Goal: Task Accomplishment & Management: Use online tool/utility

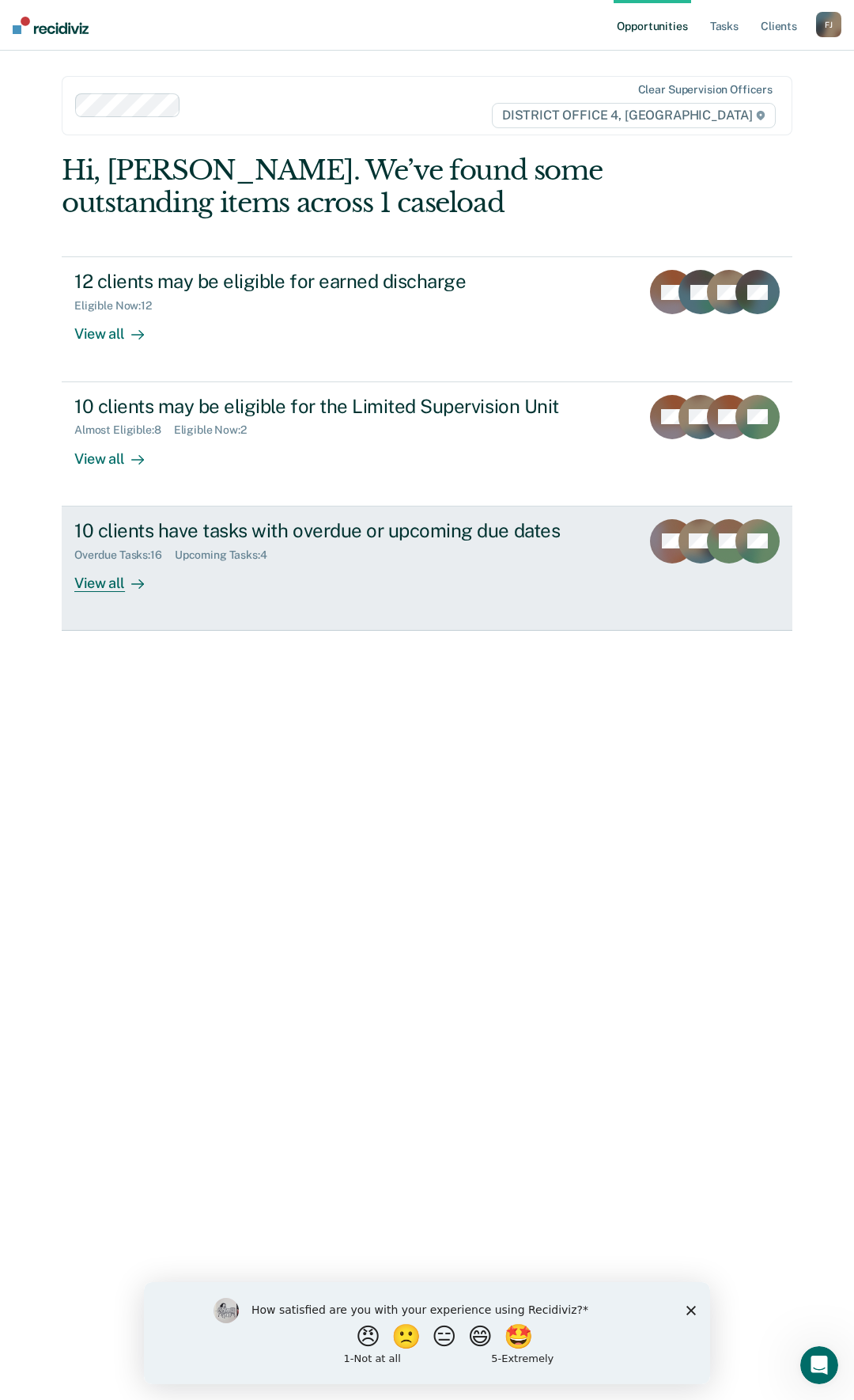
click at [445, 558] on div "Overdue Tasks : 16 Upcoming Tasks : 4" at bounding box center [351, 551] width 554 height 20
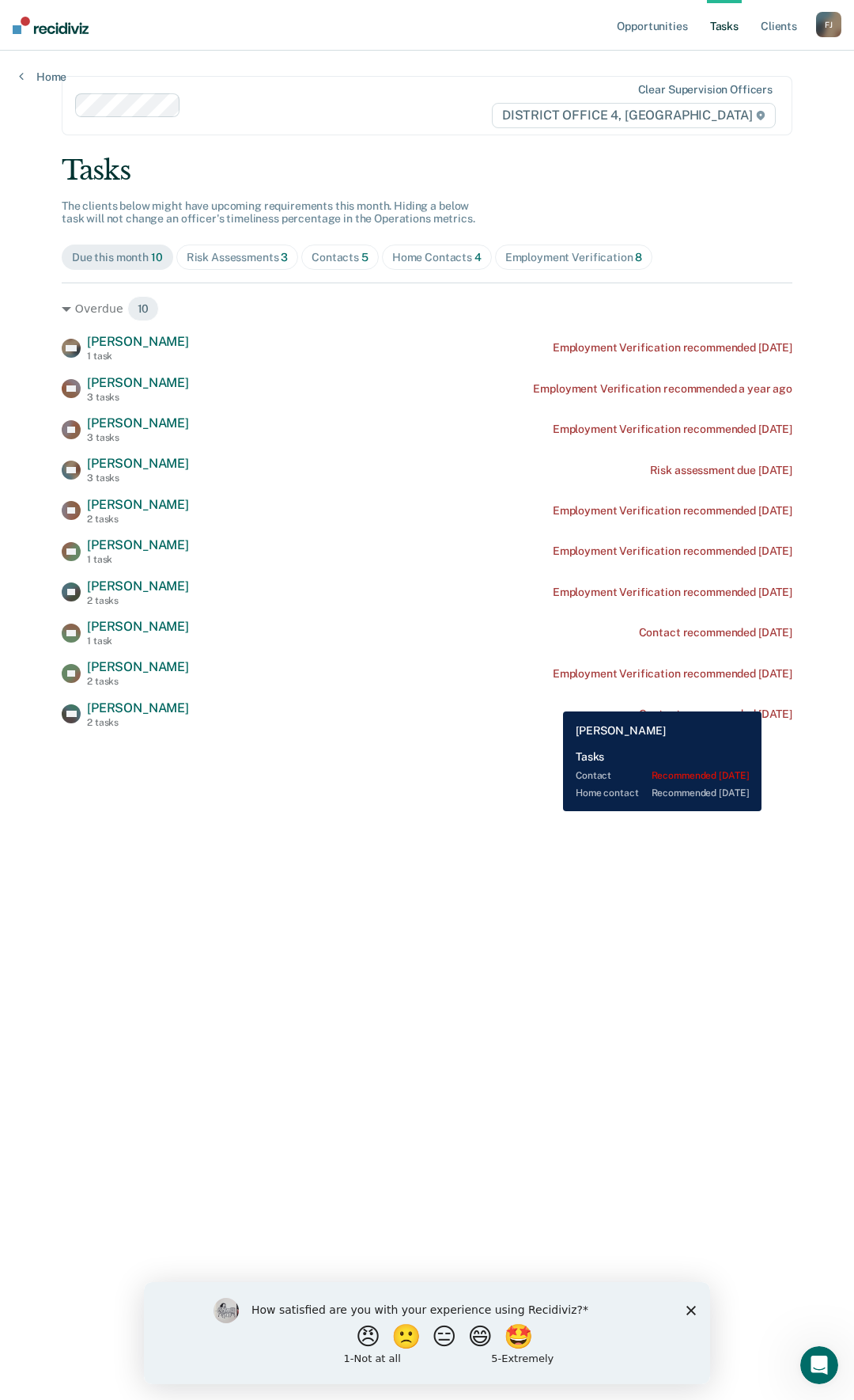
click at [551, 700] on div "AM [PERSON_NAME] 2 tasks Contact recommended [DATE]" at bounding box center [427, 714] width 731 height 28
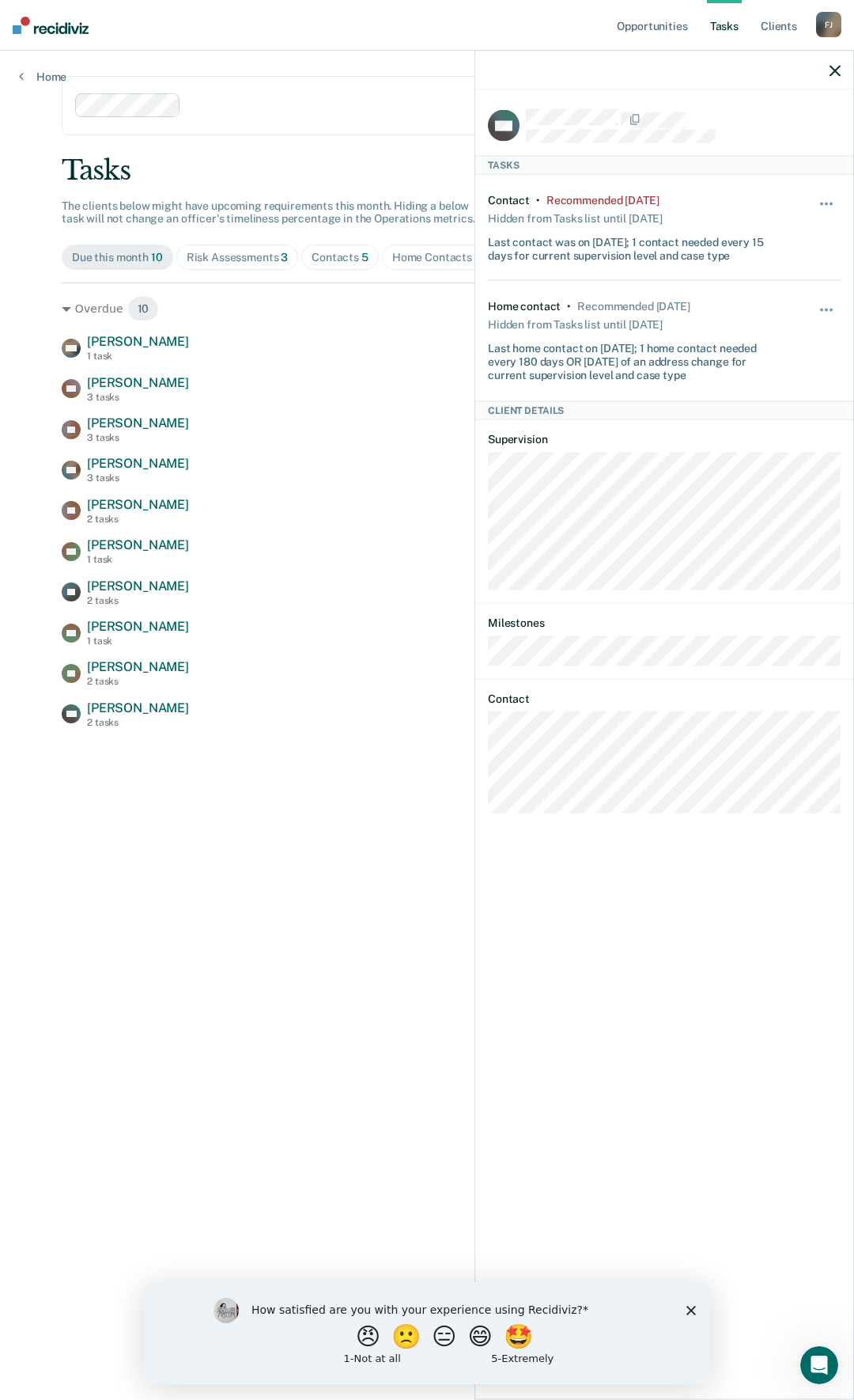
click at [690, 1310] on icon "Close survey" at bounding box center [691, 1309] width 10 height 10
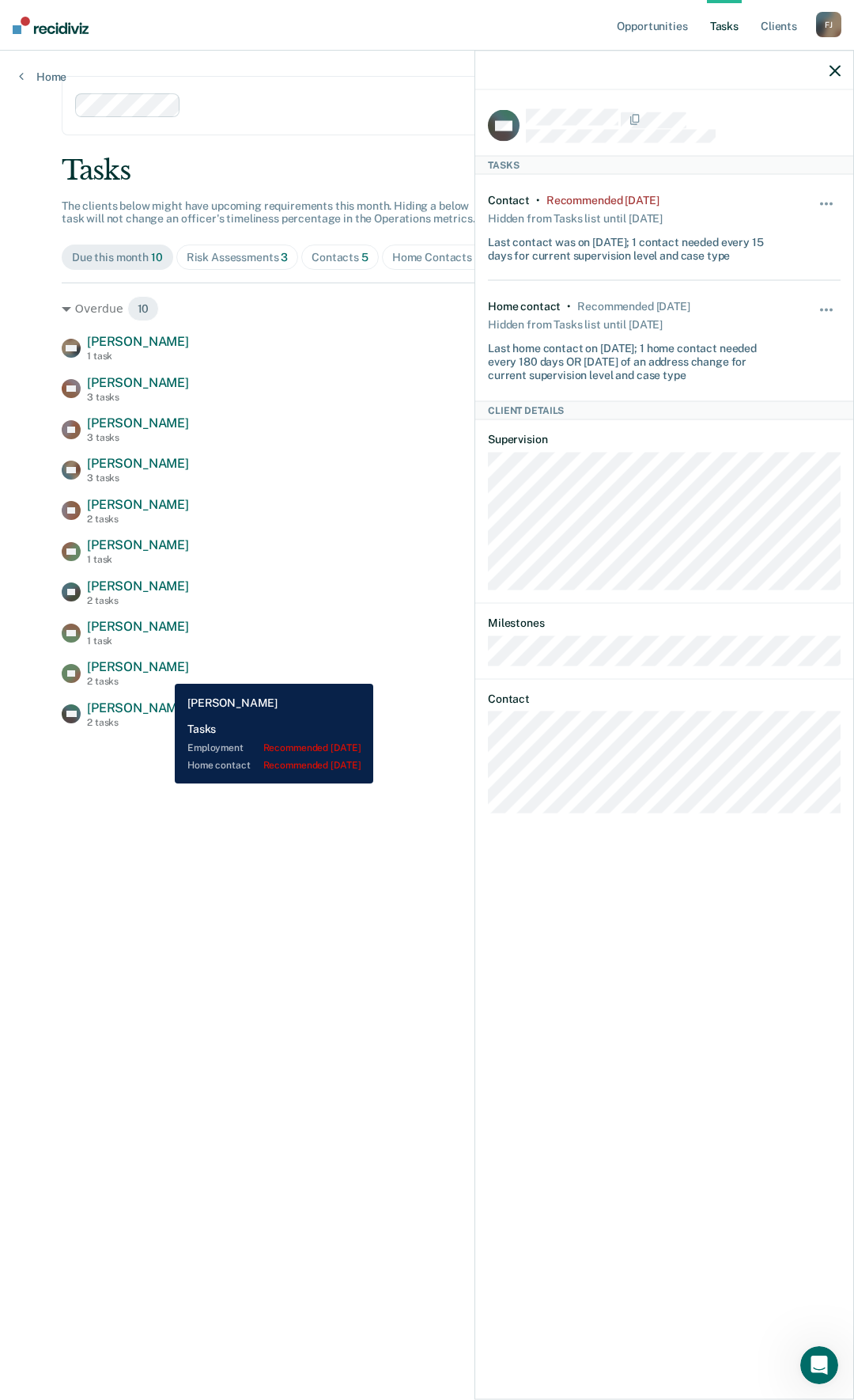
click at [163, 672] on span "[PERSON_NAME]" at bounding box center [138, 666] width 102 height 15
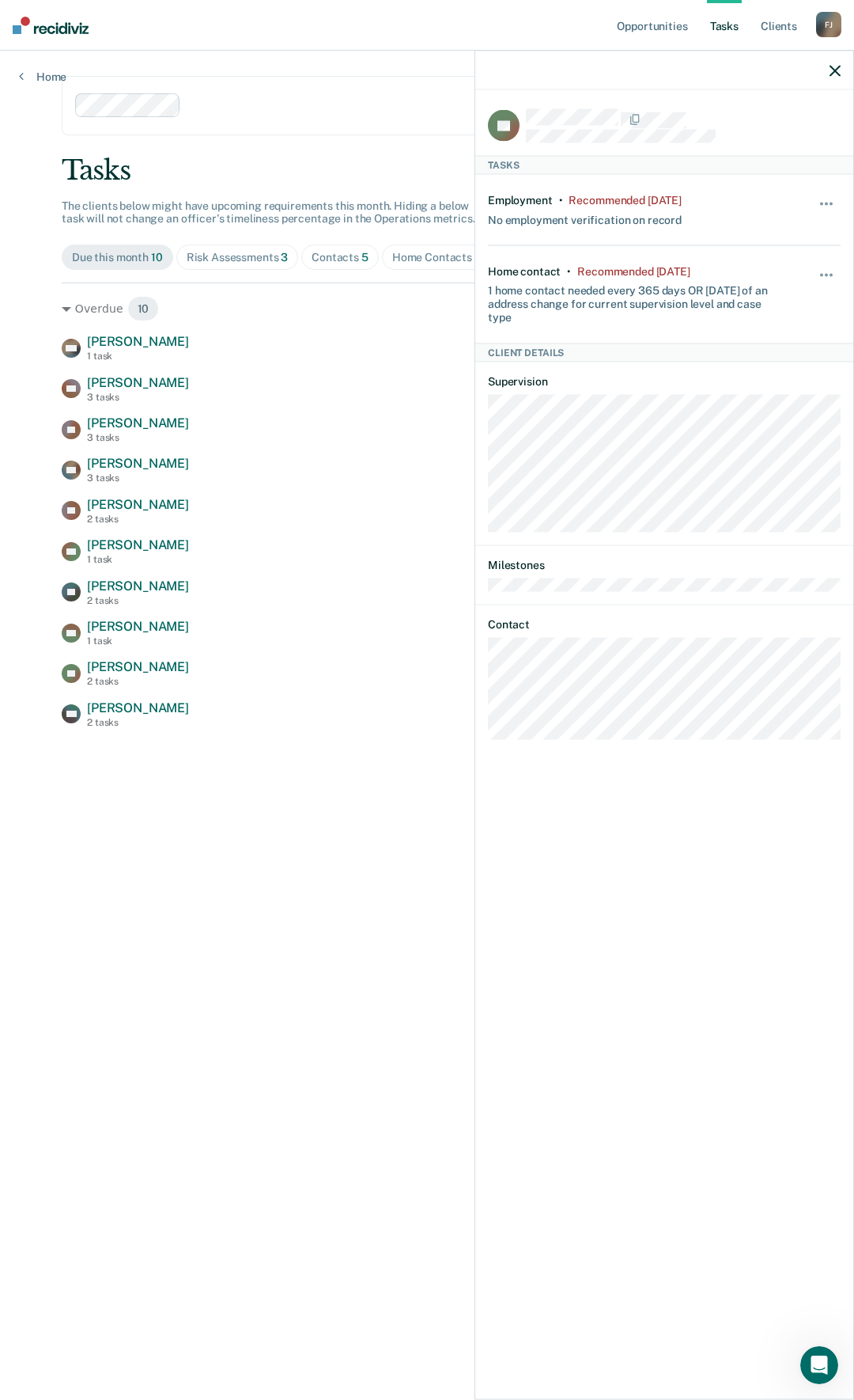
click at [183, 818] on main "Clear supervision officers DISTRICT OFFICE 4, BOISE Tasks The clients below mig…" at bounding box center [427, 706] width 769 height 1311
